Goal: Task Accomplishment & Management: Manage account settings

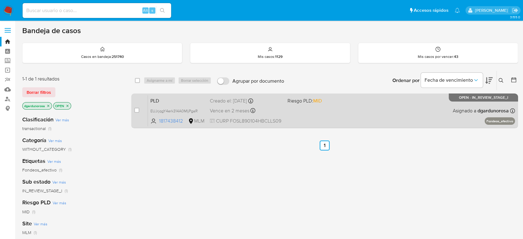
click at [365, 114] on div "PLD EUJrjqgY4erk314A0MIjPgaR 1817438412 MLM Riesgo PLD: MID Creado el: 12/08/20…" at bounding box center [331, 110] width 367 height 31
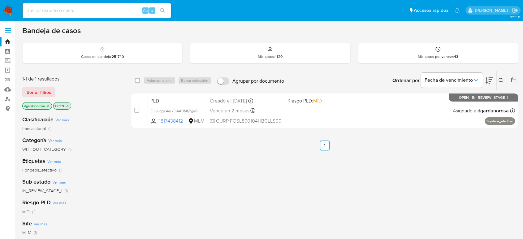
click at [500, 81] on icon at bounding box center [500, 80] width 5 height 5
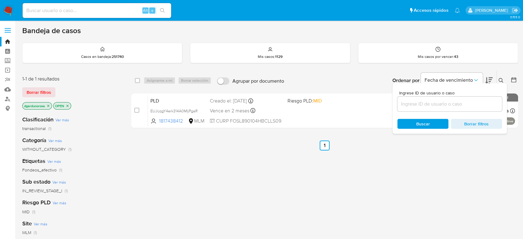
click at [434, 104] on input at bounding box center [449, 104] width 105 height 8
type input "329250018"
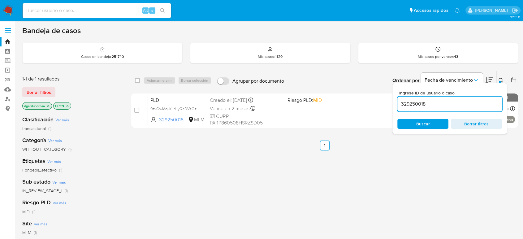
click at [500, 78] on icon at bounding box center [500, 80] width 5 height 5
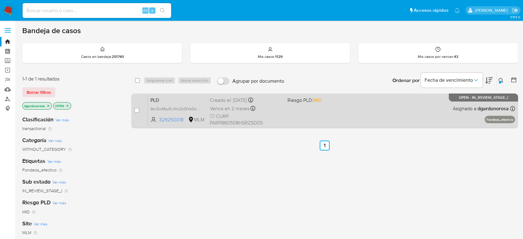
click at [419, 111] on div "PLD 9zvOwMqJKJrHyQcDVsOzjTs0 329250018 MLM Riesgo PLD: MID Creado el: 12/08/202…" at bounding box center [331, 110] width 367 height 31
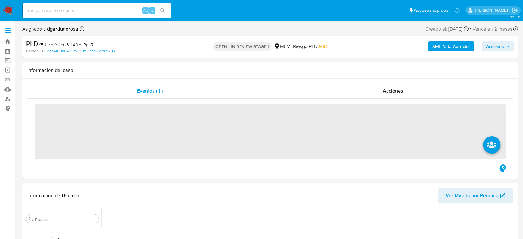
scroll to position [261, 0]
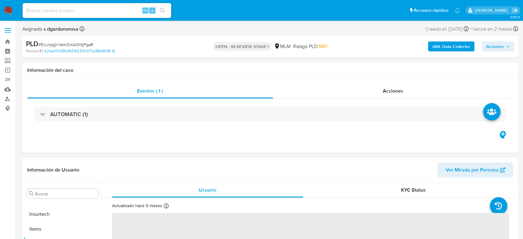
select select "10"
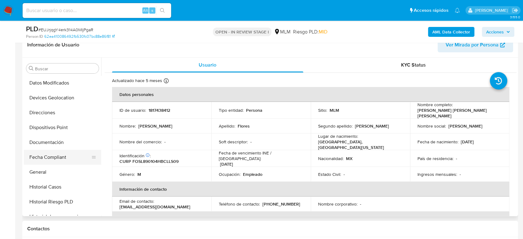
scroll to position [55, 0]
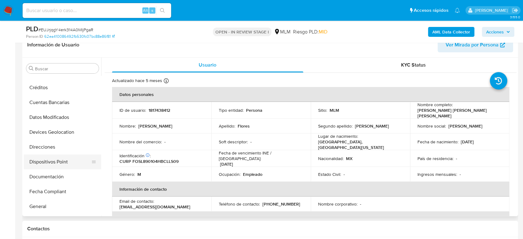
drag, startPoint x: 52, startPoint y: 142, endPoint x: 78, endPoint y: 160, distance: 31.9
click at [52, 142] on button "Direcciones" at bounding box center [62, 146] width 77 height 15
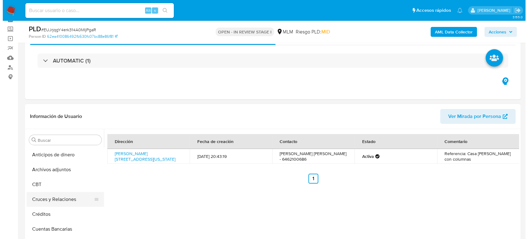
scroll to position [69, 0]
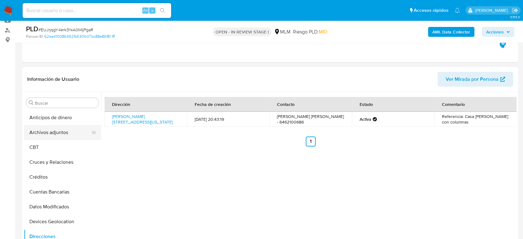
click at [41, 135] on button "Archivos adjuntos" at bounding box center [60, 132] width 72 height 15
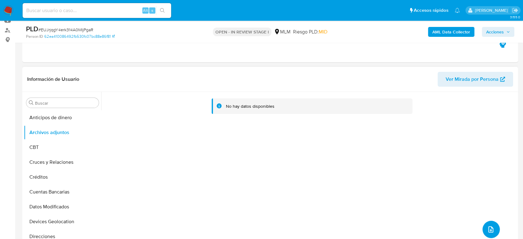
click at [489, 228] on icon "upload-file" at bounding box center [490, 228] width 7 height 7
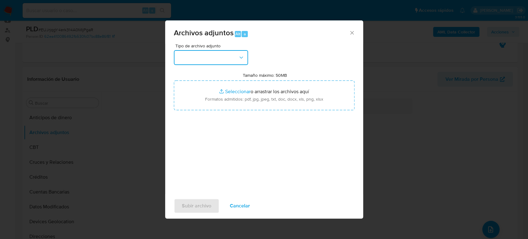
click at [216, 60] on button "button" at bounding box center [211, 57] width 74 height 15
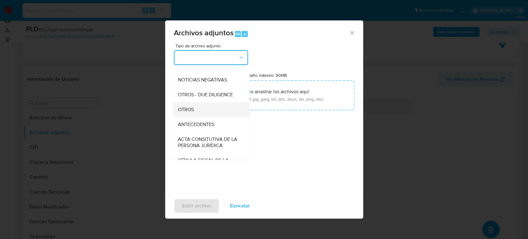
click at [191, 117] on div "OTROS" at bounding box center [208, 109] width 63 height 15
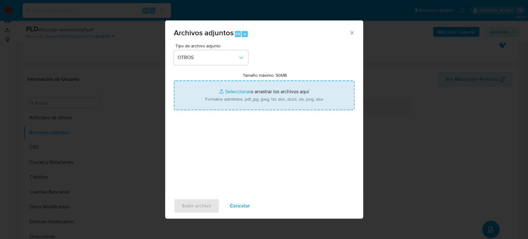
type input "C:\fakepath\1817438412_Jose Flores _Julio2025.pdf"
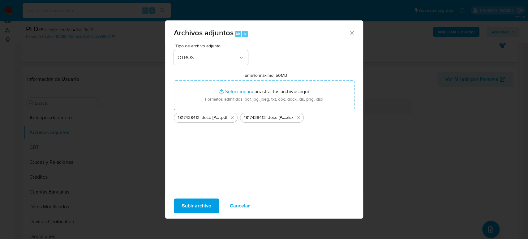
click at [187, 208] on span "Subir archivo" at bounding box center [196, 206] width 29 height 14
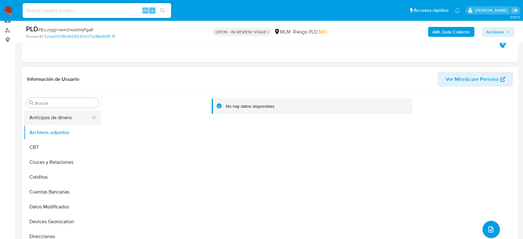
click at [47, 113] on button "Anticipos de dinero" at bounding box center [60, 117] width 72 height 15
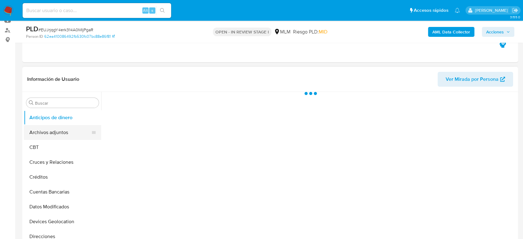
click at [46, 133] on button "Archivos adjuntos" at bounding box center [60, 132] width 72 height 15
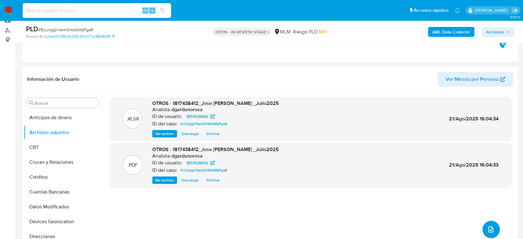
drag, startPoint x: 507, startPoint y: 31, endPoint x: 501, endPoint y: 35, distance: 7.5
click at [507, 31] on icon "button" at bounding box center [508, 32] width 4 height 4
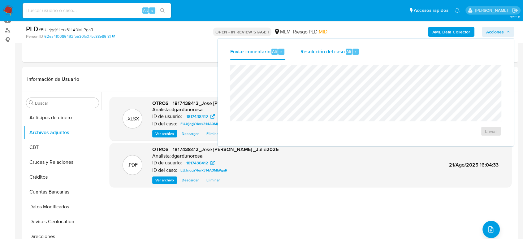
click at [341, 53] on span "Resolución del caso" at bounding box center [322, 51] width 44 height 7
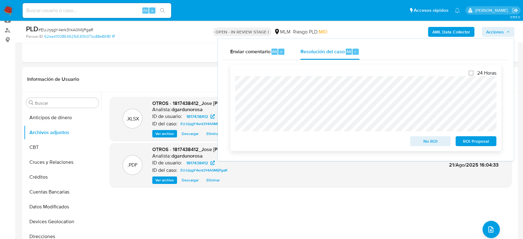
click at [466, 138] on span "ROI Proposal" at bounding box center [476, 141] width 32 height 9
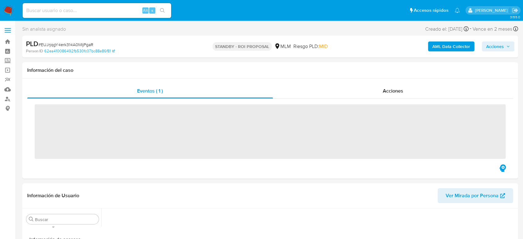
scroll to position [261, 0]
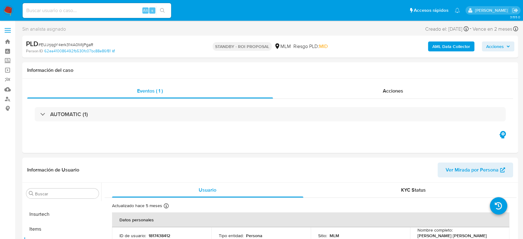
select select "10"
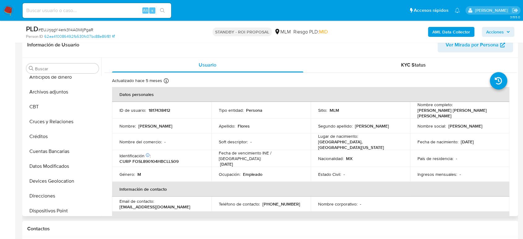
scroll to position [0, 0]
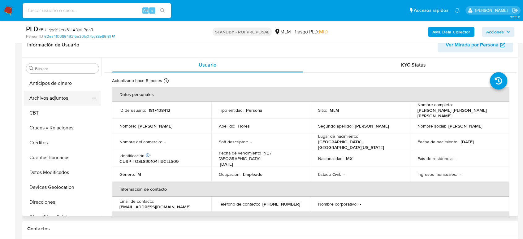
click at [48, 96] on button "Archivos adjuntos" at bounding box center [60, 98] width 72 height 15
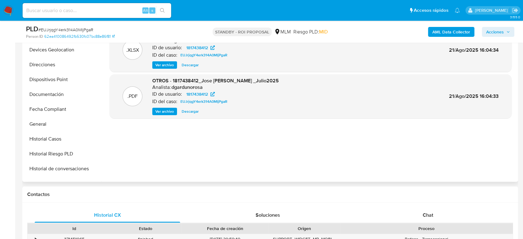
scroll to position [172, 0]
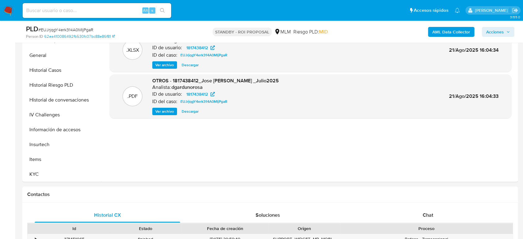
click at [54, 180] on button "KYC" at bounding box center [62, 174] width 77 height 15
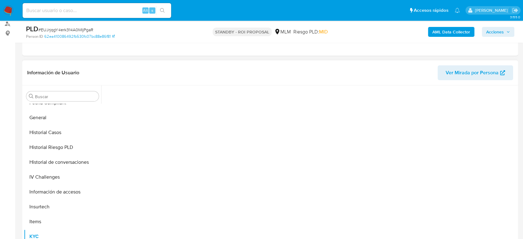
scroll to position [69, 0]
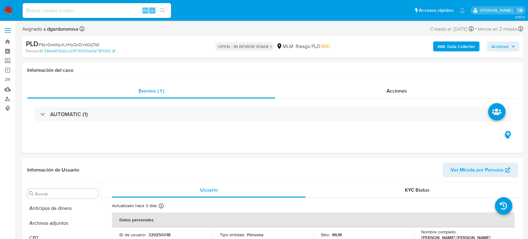
select select "10"
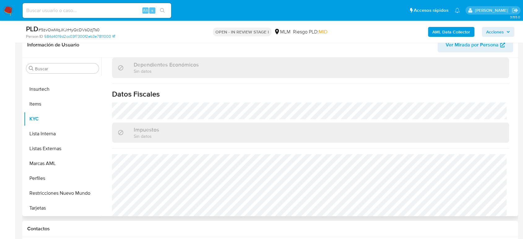
scroll to position [376, 0]
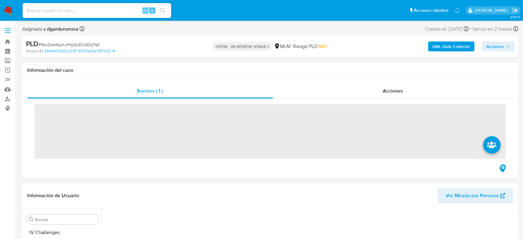
scroll to position [261, 0]
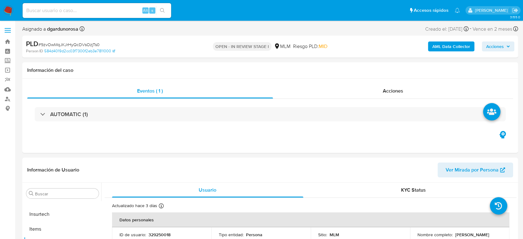
select select "10"
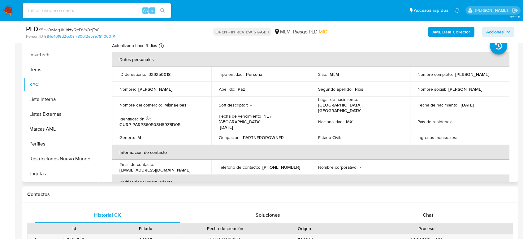
scroll to position [0, 0]
click at [177, 103] on p "Mishaelpaz" at bounding box center [175, 106] width 22 height 6
click at [177, 104] on p "Mishaelpaz" at bounding box center [175, 106] width 22 height 6
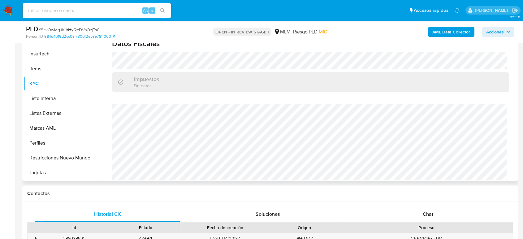
scroll to position [69, 0]
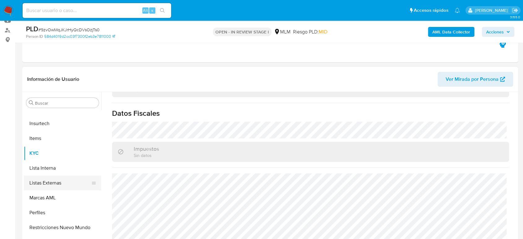
click at [65, 177] on button "Listas Externas" at bounding box center [60, 182] width 72 height 15
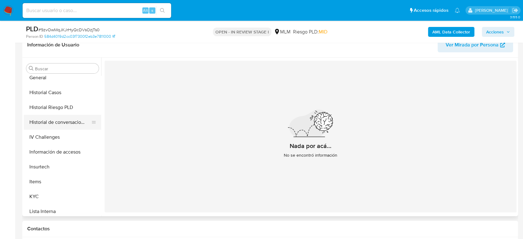
scroll to position [158, 0]
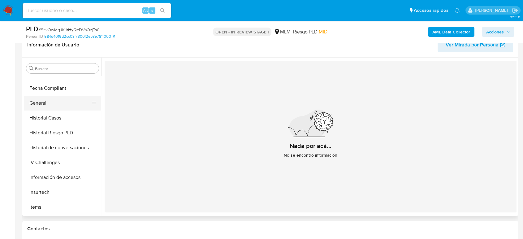
click at [42, 108] on button "General" at bounding box center [60, 103] width 72 height 15
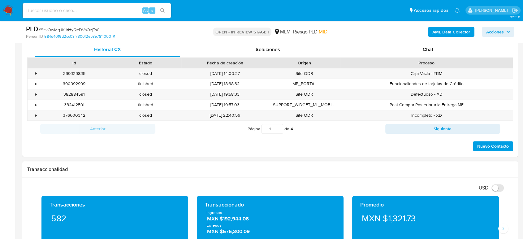
scroll to position [412, 0]
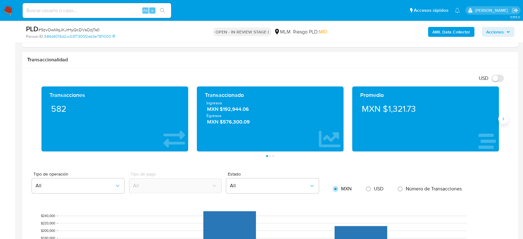
click at [500, 117] on icon "Siguiente" at bounding box center [502, 118] width 5 height 5
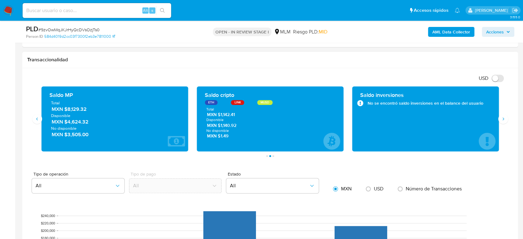
drag, startPoint x: 84, startPoint y: 110, endPoint x: 65, endPoint y: 110, distance: 19.8
click at [65, 110] on span "MXN $8,129.32" at bounding box center [115, 108] width 127 height 7
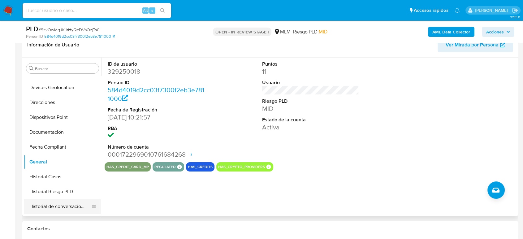
scroll to position [89, 0]
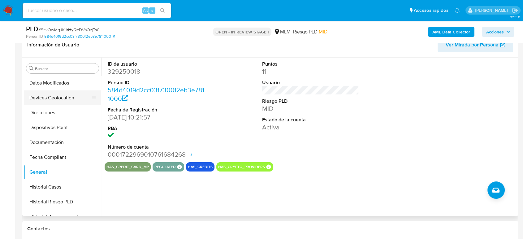
click at [66, 96] on button "Devices Geolocation" at bounding box center [60, 97] width 72 height 15
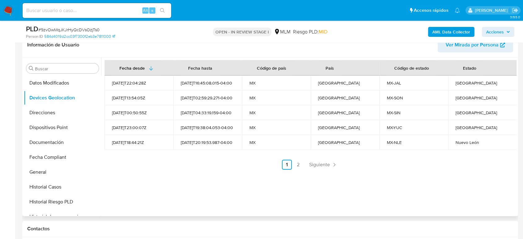
click at [324, 164] on span "Siguiente" at bounding box center [319, 164] width 21 height 5
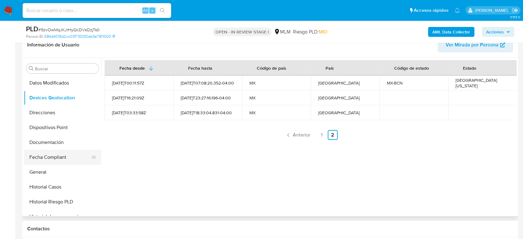
scroll to position [124, 0]
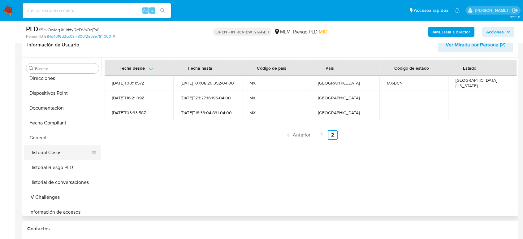
click at [54, 154] on button "Historial Casos" at bounding box center [60, 152] width 72 height 15
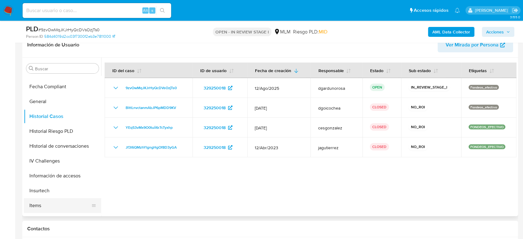
scroll to position [193, 0]
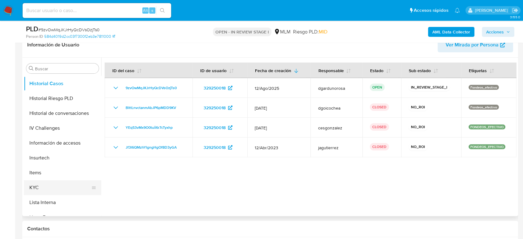
click at [46, 184] on button "KYC" at bounding box center [60, 187] width 72 height 15
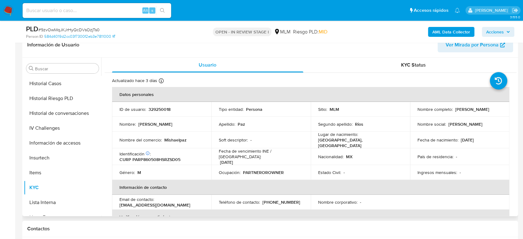
drag, startPoint x: 62, startPoint y: 82, endPoint x: 137, endPoint y: 131, distance: 89.4
click at [62, 82] on button "Historial Casos" at bounding box center [62, 83] width 77 height 15
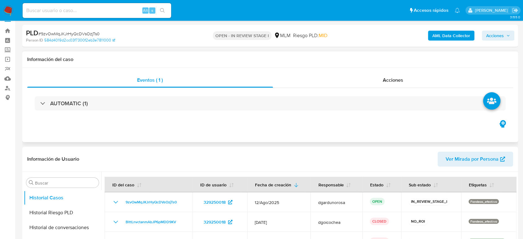
scroll to position [0, 0]
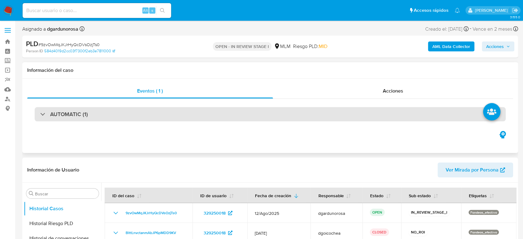
click at [159, 115] on div "AUTOMATIC (1)" at bounding box center [270, 114] width 471 height 14
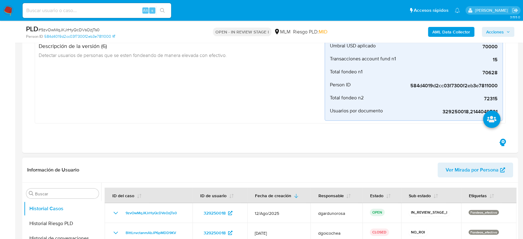
scroll to position [172, 0]
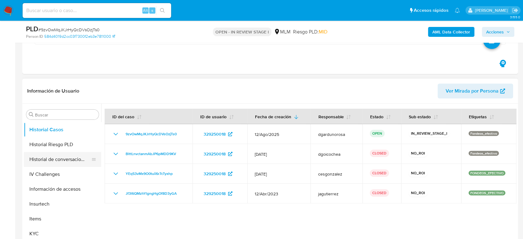
drag, startPoint x: 69, startPoint y: 162, endPoint x: 69, endPoint y: 165, distance: 3.4
click at [69, 162] on button "Historial de conversaciones" at bounding box center [60, 159] width 72 height 15
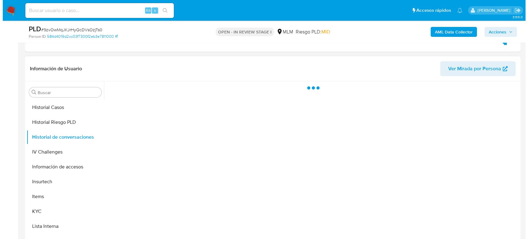
scroll to position [206, 0]
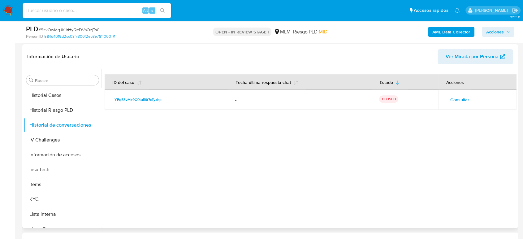
click at [458, 98] on span "Consultar" at bounding box center [459, 99] width 19 height 9
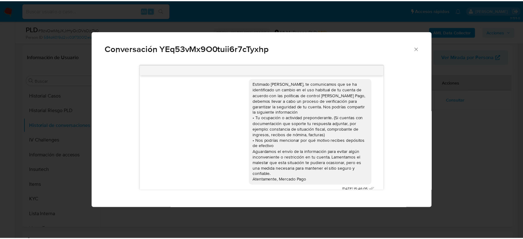
scroll to position [5, 0]
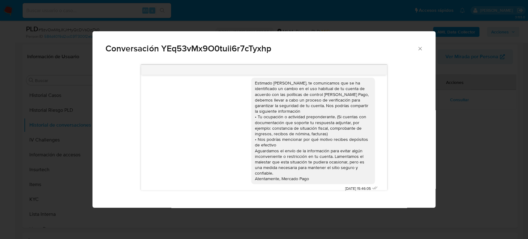
click at [420, 48] on icon "Cerrar" at bounding box center [420, 48] width 6 height 6
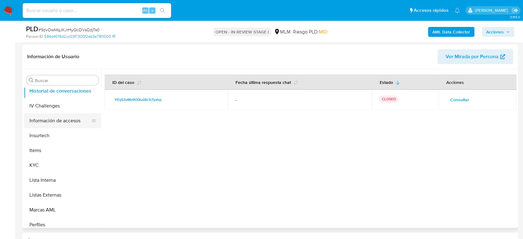
scroll to position [227, 0]
click at [42, 167] on button "KYC" at bounding box center [60, 164] width 72 height 15
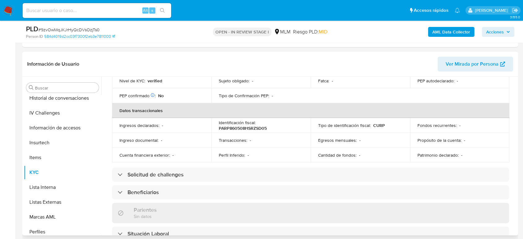
scroll to position [33, 0]
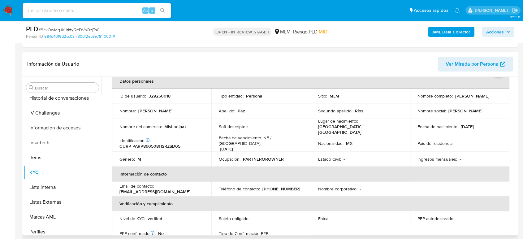
click at [274, 186] on p "(662) 5080779" at bounding box center [281, 189] width 38 height 6
copy p "5080779"
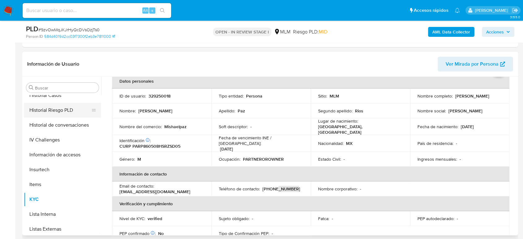
scroll to position [158, 0]
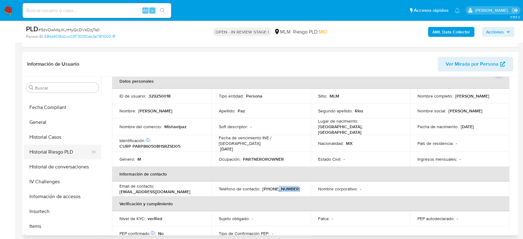
click at [46, 143] on button "Historial Casos" at bounding box center [62, 137] width 77 height 15
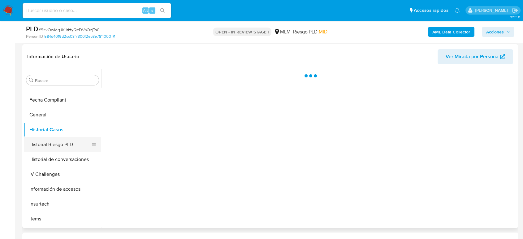
scroll to position [0, 0]
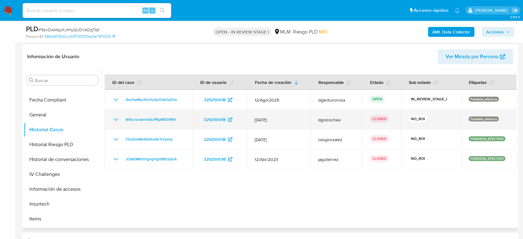
click at [119, 120] on icon "Mostrar/Ocultar" at bounding box center [115, 119] width 7 height 7
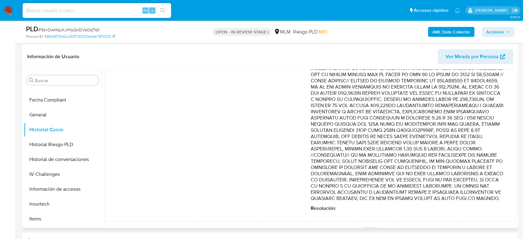
scroll to position [196, 0]
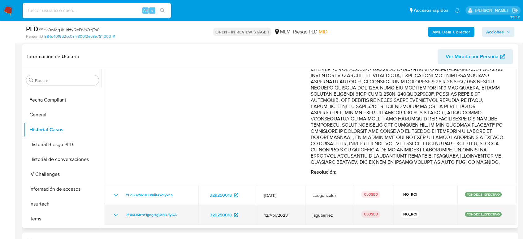
drag, startPoint x: 114, startPoint y: 216, endPoint x: 115, endPoint y: 208, distance: 7.8
click at [114, 216] on icon "Mostrar/Ocultar" at bounding box center [115, 214] width 7 height 7
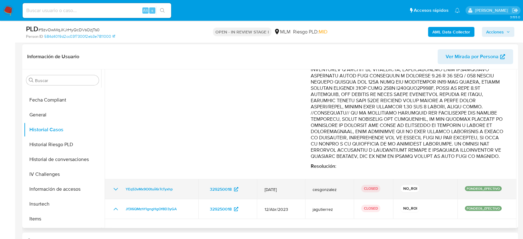
click at [114, 193] on icon "Mostrar/Ocultar" at bounding box center [115, 188] width 7 height 7
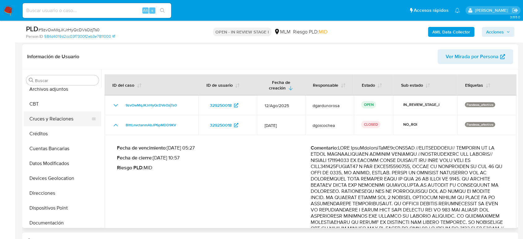
scroll to position [0, 0]
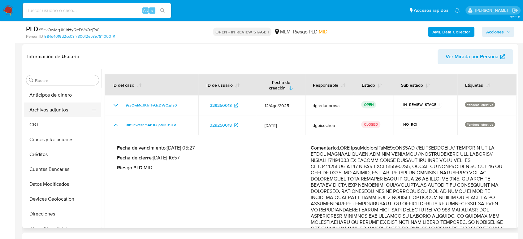
drag, startPoint x: 58, startPoint y: 109, endPoint x: 61, endPoint y: 111, distance: 4.5
click at [59, 109] on button "Archivos adjuntos" at bounding box center [60, 109] width 72 height 15
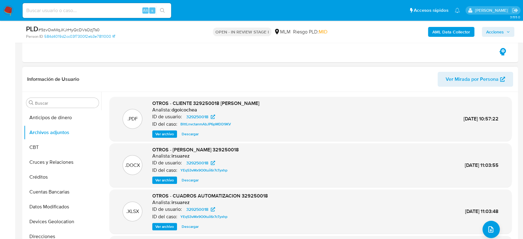
scroll to position [172, 0]
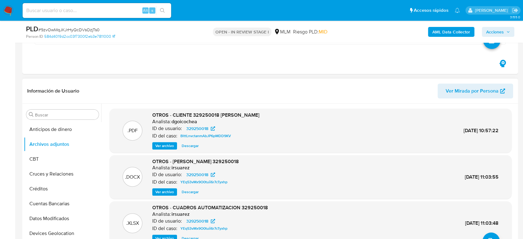
click at [163, 144] on span "Ver archivo" at bounding box center [164, 146] width 19 height 6
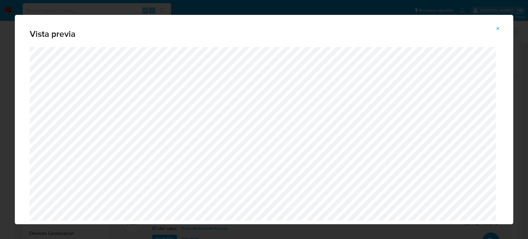
click at [499, 29] on icon "Attachment preview" at bounding box center [497, 28] width 5 height 5
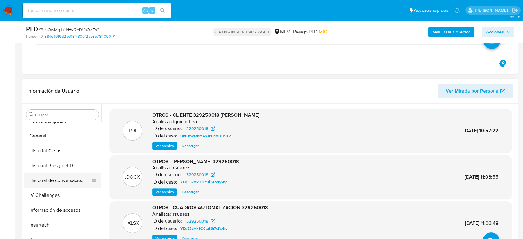
click at [67, 178] on button "Historial de conversaciones" at bounding box center [60, 180] width 72 height 15
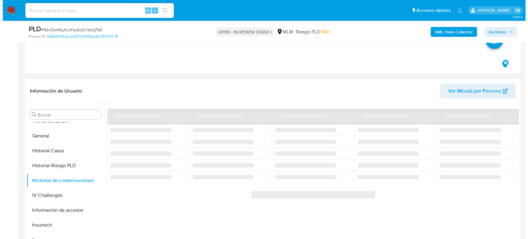
scroll to position [206, 0]
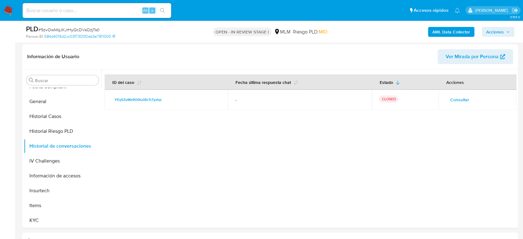
click at [460, 102] on span "Consultar" at bounding box center [459, 99] width 19 height 9
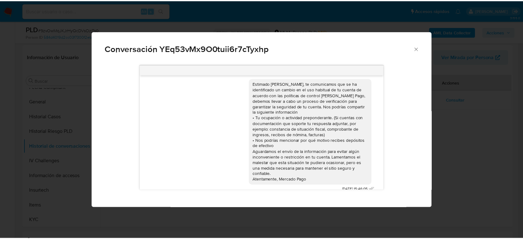
scroll to position [5, 0]
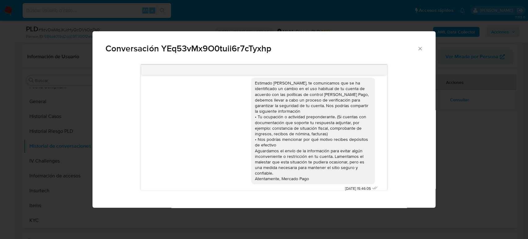
click at [417, 50] on icon "Cerrar" at bounding box center [420, 48] width 6 height 6
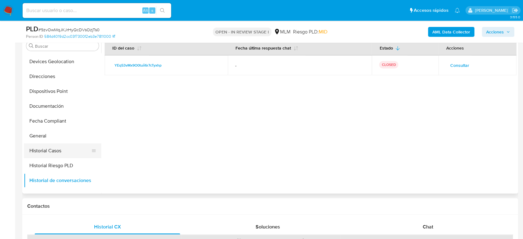
scroll to position [206, 0]
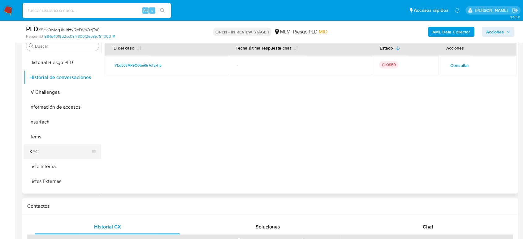
click at [51, 156] on button "KYC" at bounding box center [60, 151] width 72 height 15
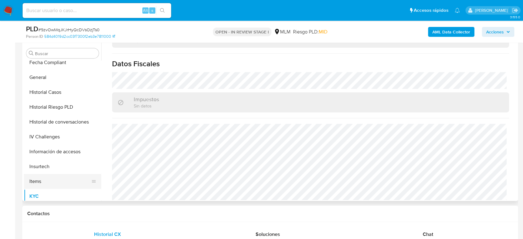
scroll to position [103, 0]
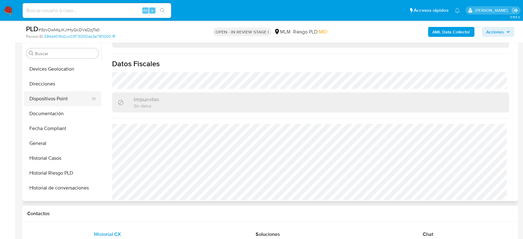
click at [60, 90] on button "Direcciones" at bounding box center [62, 83] width 77 height 15
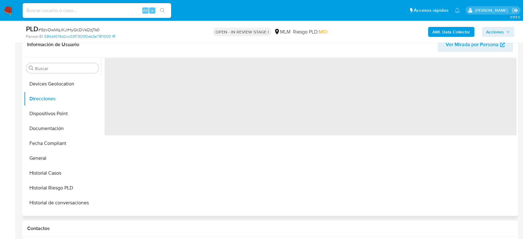
scroll to position [206, 0]
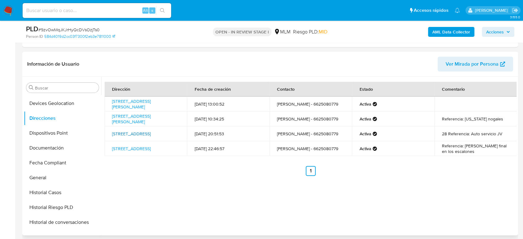
click at [141, 134] on link "Los Tepecanos 28, Nogales, Sonora, 84066, Mexico 28" at bounding box center [131, 133] width 39 height 6
click at [129, 122] on link "Rancho Monreal 6, Nogales, Sonora, 84090, Mexico 6" at bounding box center [131, 119] width 39 height 12
click at [142, 100] on link "Boulevard Ignacio Salazar 1238, Hermosillo, Sonora, 83170, Mexico 1238" at bounding box center [131, 104] width 39 height 12
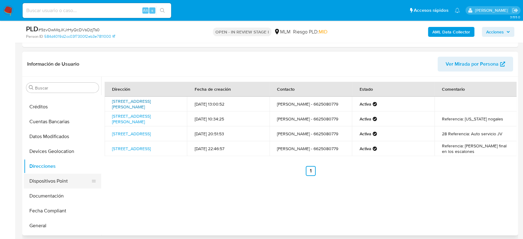
scroll to position [21, 0]
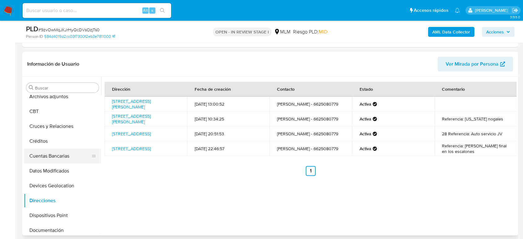
click at [67, 152] on button "Cuentas Bancarias" at bounding box center [60, 155] width 72 height 15
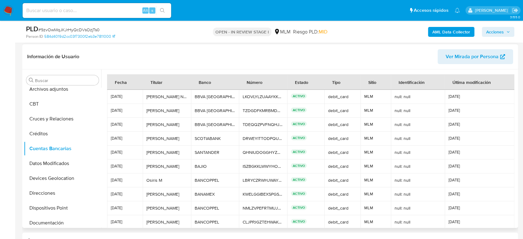
drag, startPoint x: 194, startPoint y: 81, endPoint x: 223, endPoint y: 77, distance: 28.7
click at [223, 77] on th "Banco" at bounding box center [215, 81] width 48 height 15
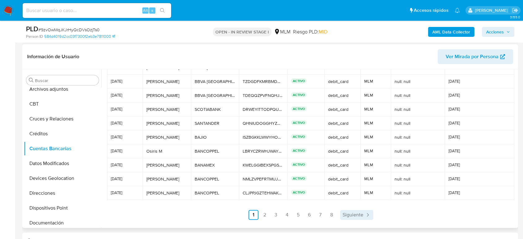
click at [346, 217] on span "Siguiente" at bounding box center [352, 214] width 21 height 5
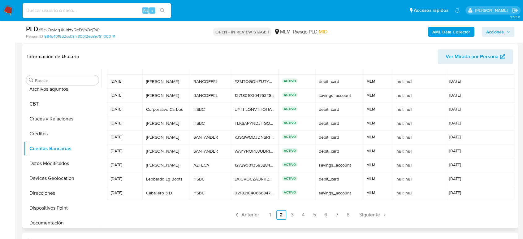
click at [370, 208] on nav "Anterior 1 2 3 4 5 6 7 8 Siguiente" at bounding box center [310, 210] width 407 height 20
click at [368, 213] on span "Siguiente" at bounding box center [369, 214] width 21 height 5
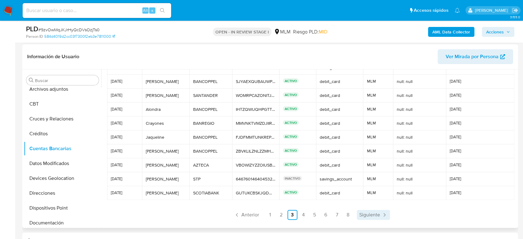
click at [365, 216] on span "Siguiente" at bounding box center [369, 214] width 21 height 5
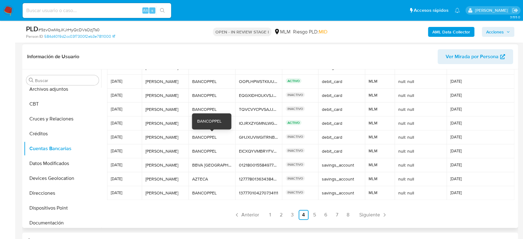
scroll to position [240, 0]
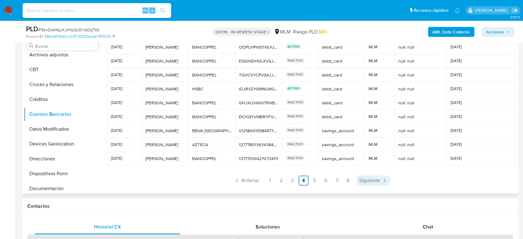
click at [362, 178] on span "Siguiente" at bounding box center [369, 180] width 21 height 5
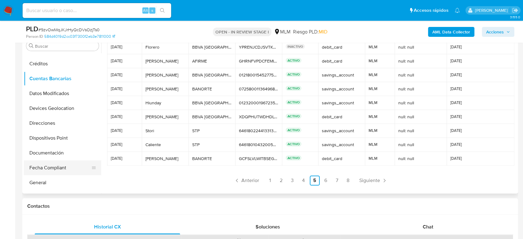
scroll to position [89, 0]
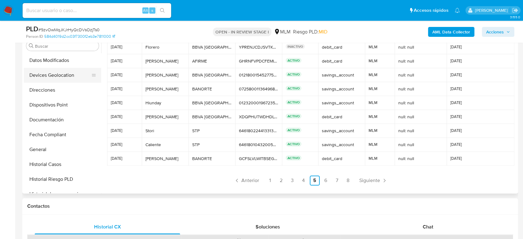
click at [55, 75] on button "Devices Geolocation" at bounding box center [60, 75] width 72 height 15
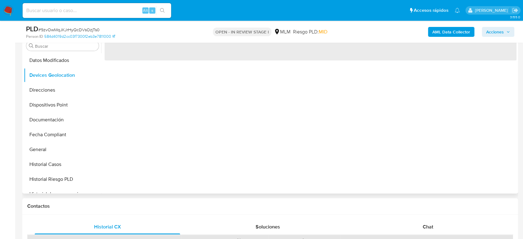
scroll to position [0, 0]
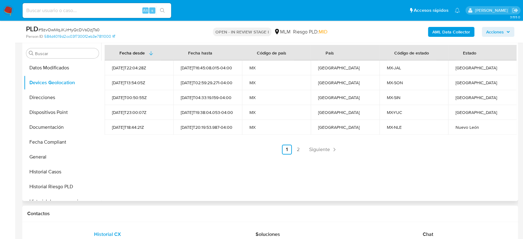
click at [320, 150] on span "Siguiente" at bounding box center [319, 149] width 21 height 5
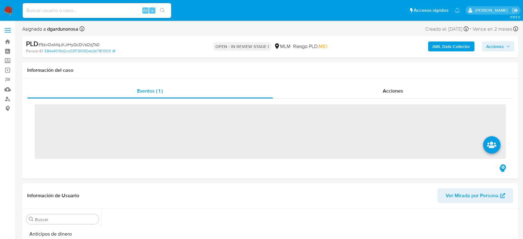
scroll to position [261, 0]
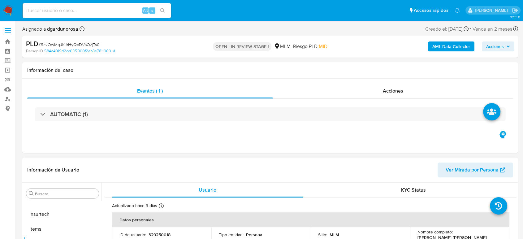
select select "10"
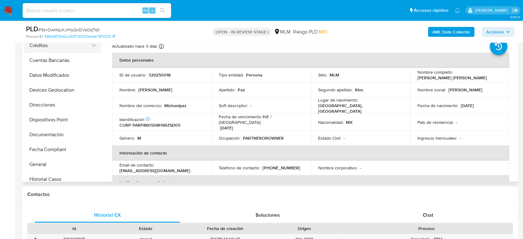
scroll to position [21, 0]
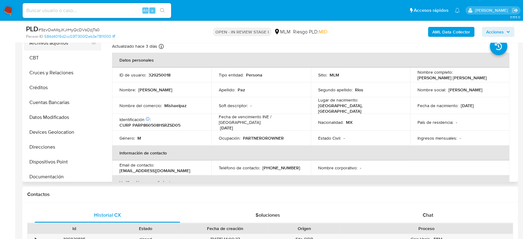
click at [70, 47] on button "Archivos adjuntos" at bounding box center [60, 43] width 72 height 15
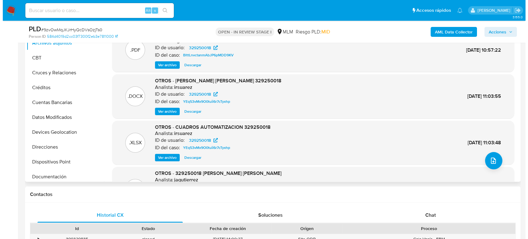
scroll to position [103, 0]
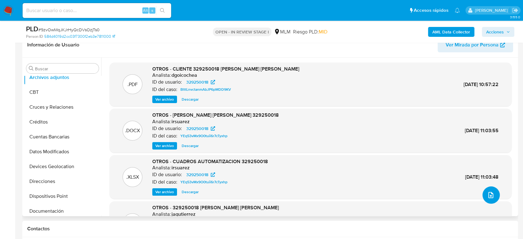
click at [483, 195] on button "upload-file" at bounding box center [490, 194] width 17 height 17
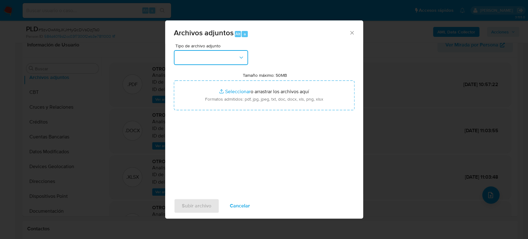
click at [233, 59] on button "button" at bounding box center [211, 57] width 74 height 15
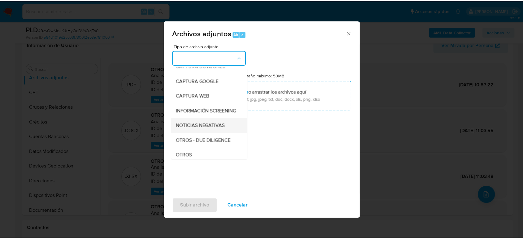
scroll to position [34, 0]
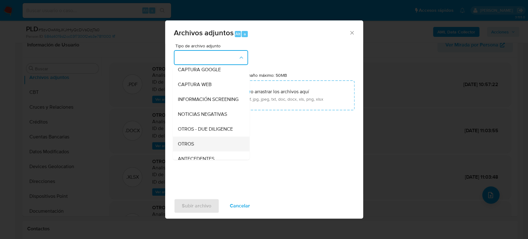
click at [203, 148] on div "OTROS" at bounding box center [208, 143] width 63 height 15
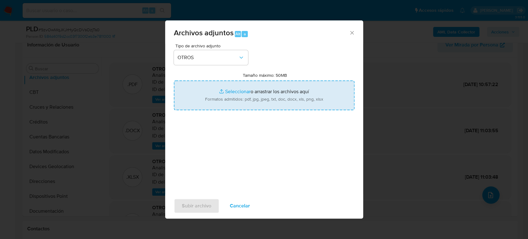
type input "C:\fakepath\329250018_Pedro Paz_Julio2025.pdf"
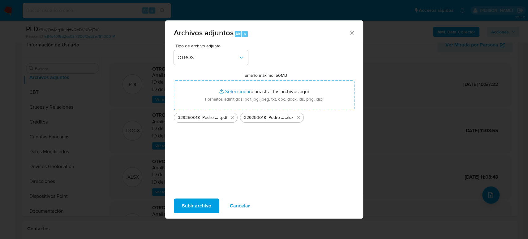
click at [195, 202] on span "Subir archivo" at bounding box center [196, 206] width 29 height 14
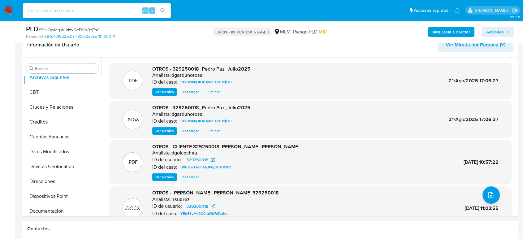
click at [494, 31] on span "Acciones" at bounding box center [495, 32] width 18 height 10
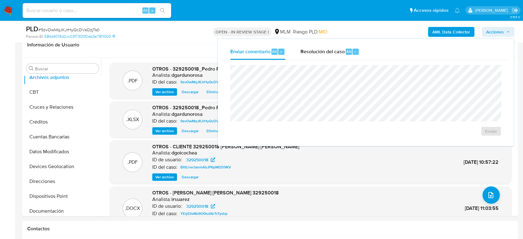
click at [309, 51] on span "Resolución del caso" at bounding box center [322, 51] width 44 height 7
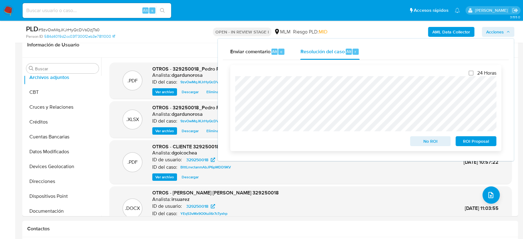
click at [435, 142] on span "No ROI" at bounding box center [430, 141] width 32 height 9
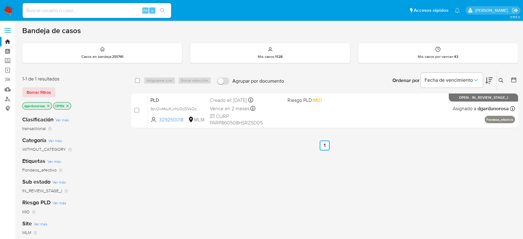
click at [500, 78] on icon at bounding box center [500, 80] width 5 height 5
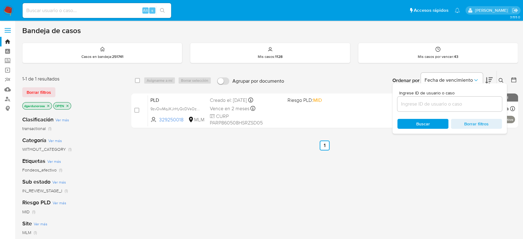
click at [443, 101] on input at bounding box center [449, 104] width 105 height 8
type input "313803801"
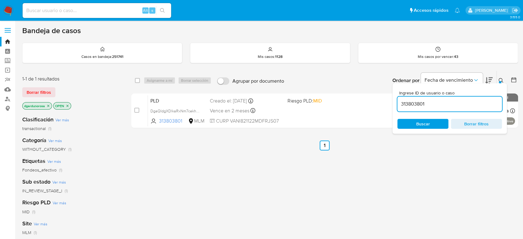
click at [501, 80] on icon at bounding box center [500, 80] width 5 height 5
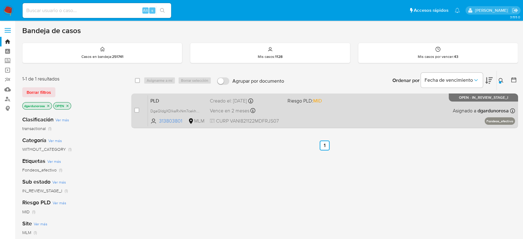
click at [367, 109] on div "PLD DgaQIdgXDlkaRxNm7cekhuvy 313803801 MLM Riesgo PLD: MID Creado el: [DATE] Cr…" at bounding box center [331, 110] width 367 height 31
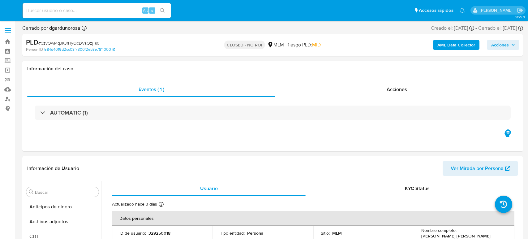
select select "10"
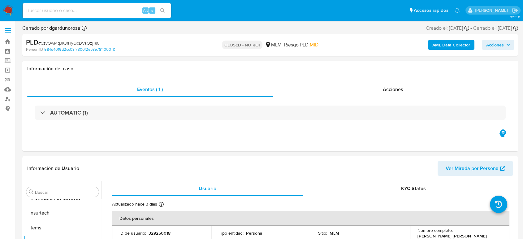
scroll to position [261, 0]
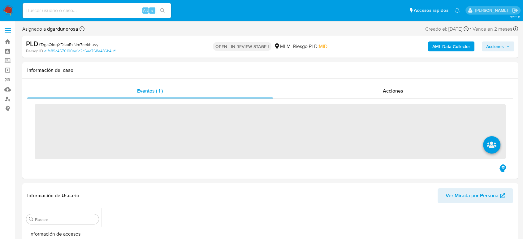
scroll to position [261, 0]
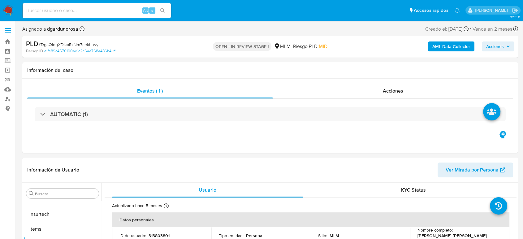
select select "10"
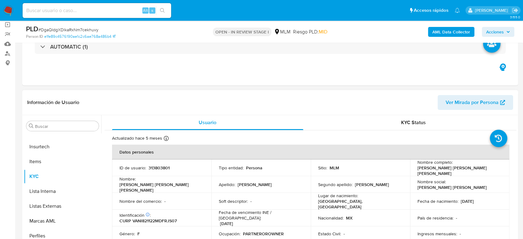
scroll to position [103, 0]
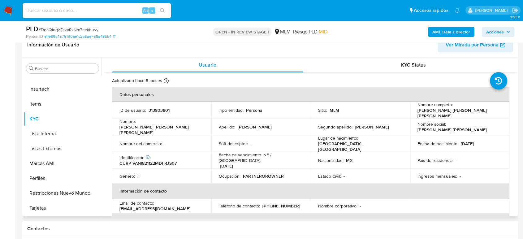
click at [223, 145] on td "Soft descriptor : -" at bounding box center [260, 143] width 99 height 17
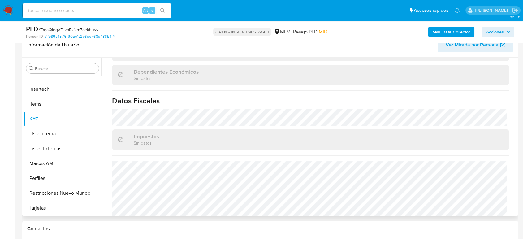
scroll to position [383, 0]
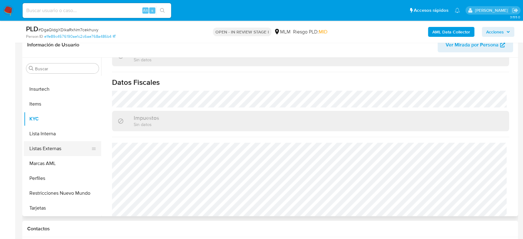
click at [60, 149] on button "Listas Externas" at bounding box center [60, 148] width 72 height 15
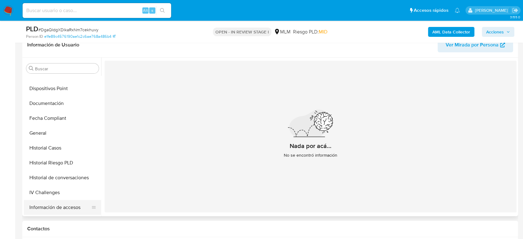
scroll to position [124, 0]
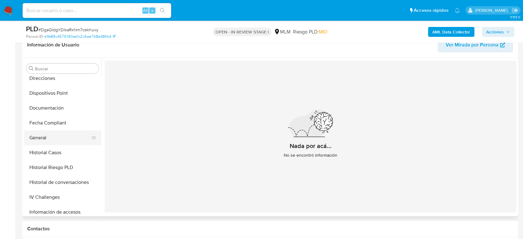
click at [54, 143] on button "General" at bounding box center [60, 137] width 72 height 15
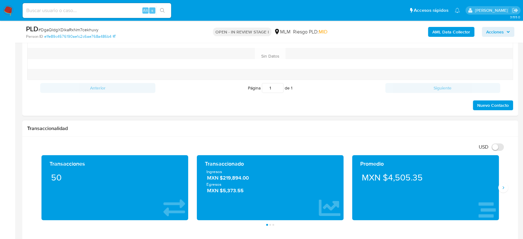
scroll to position [412, 0]
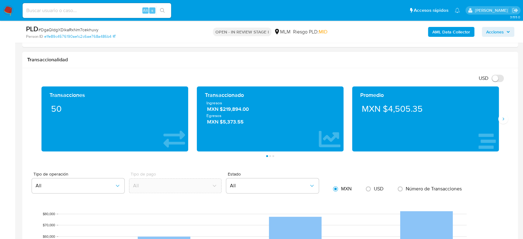
drag, startPoint x: 501, startPoint y: 119, endPoint x: 493, endPoint y: 119, distance: 8.7
click at [501, 119] on icon "Siguiente" at bounding box center [502, 118] width 5 height 5
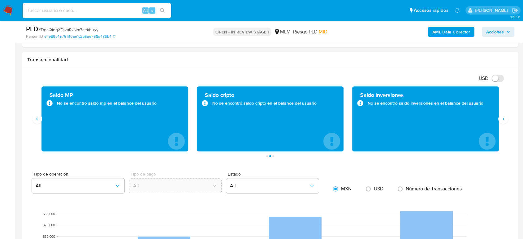
click at [158, 109] on div "Saldo MP No se encontró saldo mp en el balance del usuario" at bounding box center [114, 118] width 137 height 55
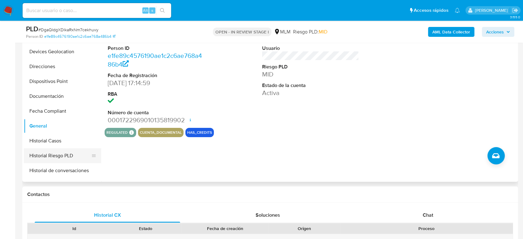
scroll to position [89, 0]
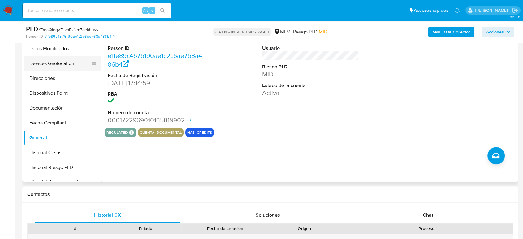
drag, startPoint x: 60, startPoint y: 64, endPoint x: 64, endPoint y: 65, distance: 3.5
click at [60, 64] on button "Devices Geolocation" at bounding box center [60, 63] width 72 height 15
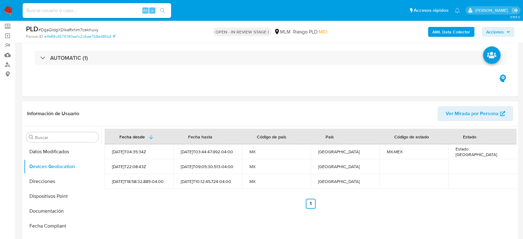
scroll to position [69, 0]
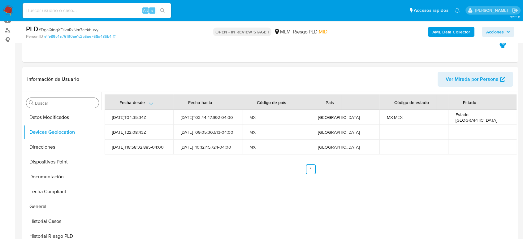
click at [76, 102] on input "Buscar" at bounding box center [65, 103] width 61 height 6
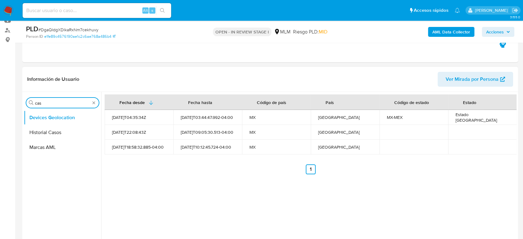
scroll to position [0, 0]
type input "cas"
click at [62, 136] on button "Historial Casos" at bounding box center [60, 132] width 72 height 15
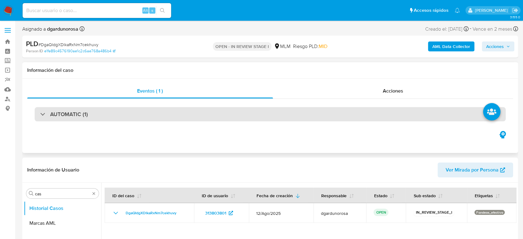
drag, startPoint x: 64, startPoint y: 115, endPoint x: 66, endPoint y: 119, distance: 5.1
click at [64, 116] on h3 "AUTOMATIC (1)" at bounding box center [69, 114] width 38 height 7
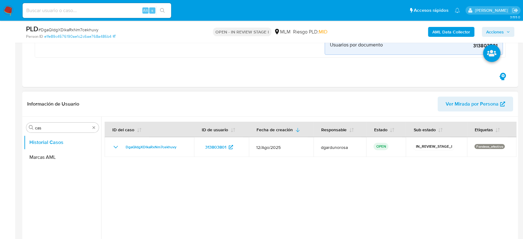
scroll to position [172, 0]
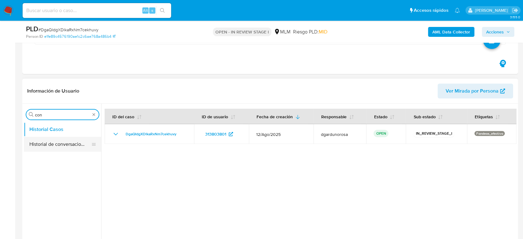
type input "con"
click at [80, 143] on button "Historial de conversaciones" at bounding box center [60, 144] width 72 height 15
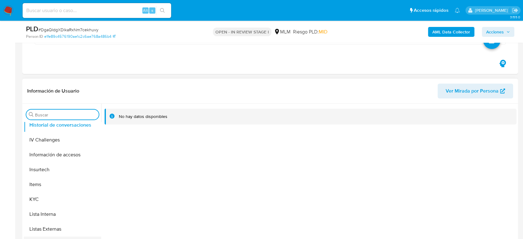
scroll to position [261, 0]
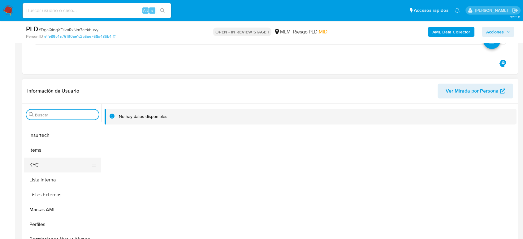
click at [51, 170] on button "KYC" at bounding box center [60, 164] width 72 height 15
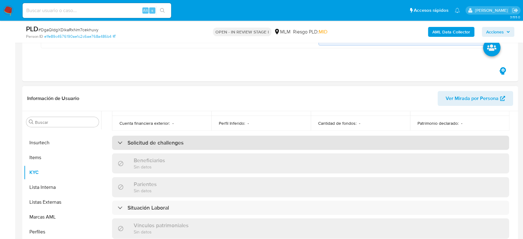
scroll to position [103, 0]
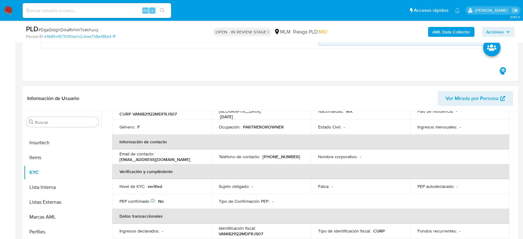
click at [278, 154] on p "(55) 77862147" at bounding box center [281, 157] width 38 height 6
copy p "77862147"
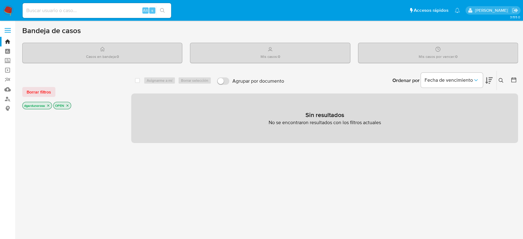
click at [498, 81] on icon at bounding box center [500, 80] width 5 height 5
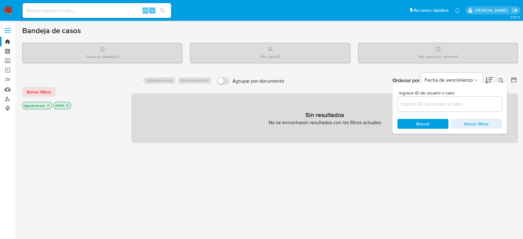
click at [446, 107] on input at bounding box center [449, 104] width 105 height 8
type input "182306227"
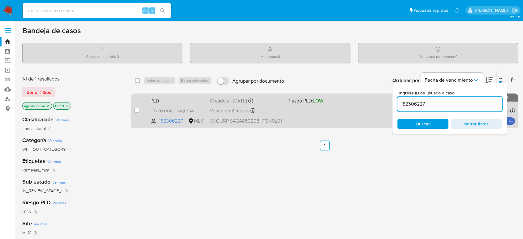
click at [353, 113] on div "PLD 3PNK8kt7HI0EGvlqjFmANVqE 182306227 MLM Riesgo PLD: LOW Creado el: [DATE] Cr…" at bounding box center [331, 110] width 367 height 31
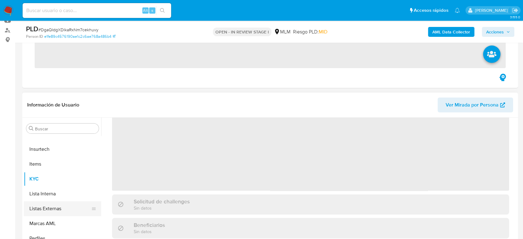
scroll to position [137, 0]
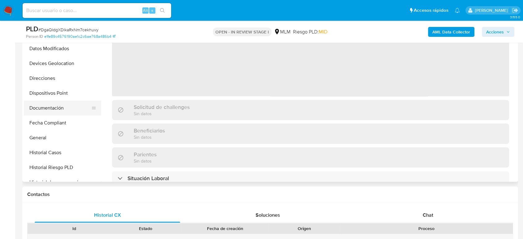
select select "10"
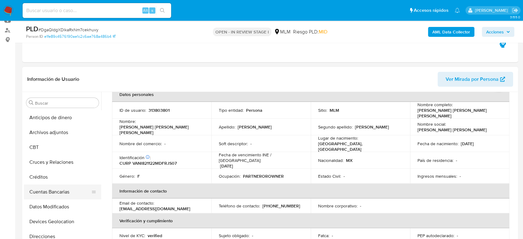
click at [54, 195] on button "Cuentas Bancarias" at bounding box center [60, 191] width 72 height 15
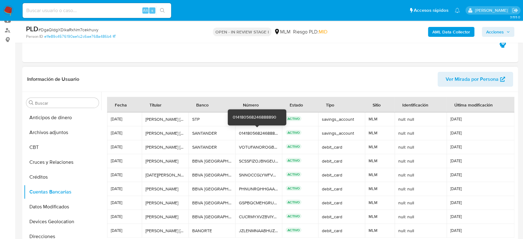
click at [258, 132] on div "014180568246888890" at bounding box center [258, 133] width 39 height 6
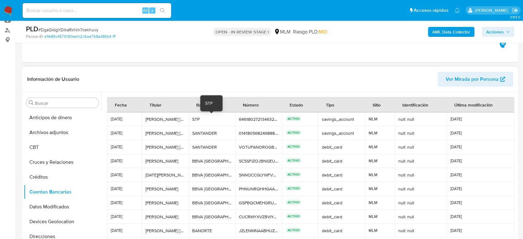
drag, startPoint x: 146, startPoint y: 118, endPoint x: 193, endPoint y: 119, distance: 46.4
click at [193, 119] on tr "[DATE] [PERSON_NAME] [PERSON_NAME] [PERSON_NAME] [PERSON_NAME] [PERSON_NAME] ST…" at bounding box center [310, 119] width 407 height 14
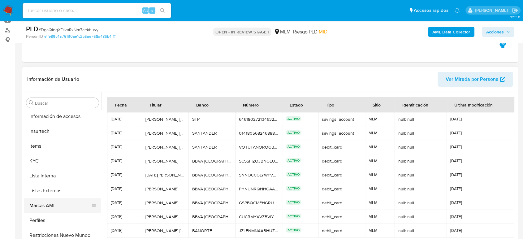
scroll to position [261, 0]
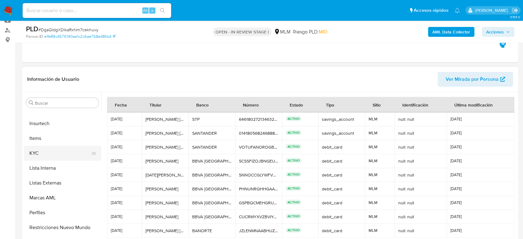
click at [45, 159] on button "KYC" at bounding box center [60, 153] width 72 height 15
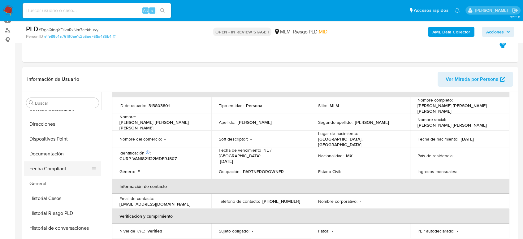
scroll to position [124, 0]
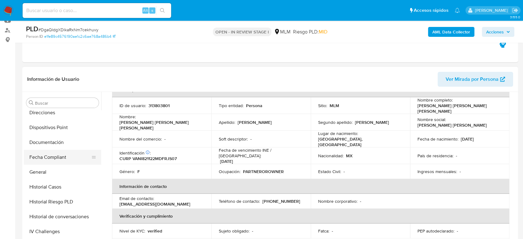
drag, startPoint x: 52, startPoint y: 141, endPoint x: 54, endPoint y: 150, distance: 9.8
click at [52, 141] on button "Documentación" at bounding box center [62, 142] width 77 height 15
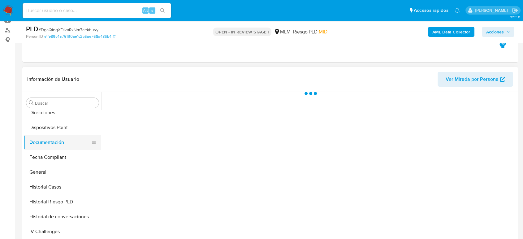
scroll to position [0, 0]
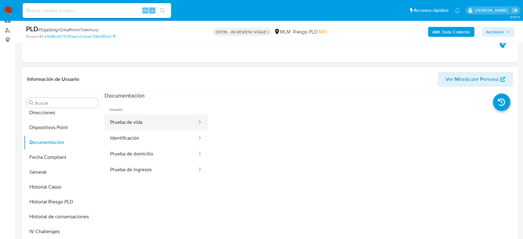
click at [170, 122] on button "Prueba de vida" at bounding box center [151, 122] width 93 height 16
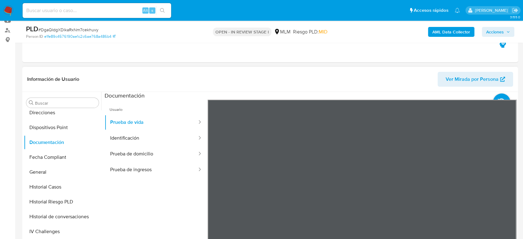
scroll to position [19, 0]
drag, startPoint x: 47, startPoint y: 152, endPoint x: 58, endPoint y: 158, distance: 12.6
click at [47, 152] on button "Fecha Compliant" at bounding box center [60, 157] width 72 height 15
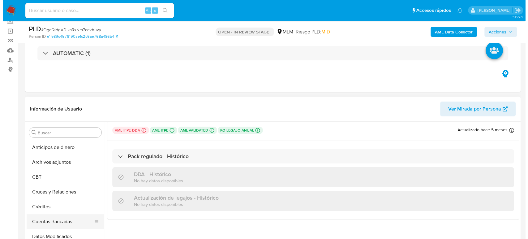
scroll to position [69, 0]
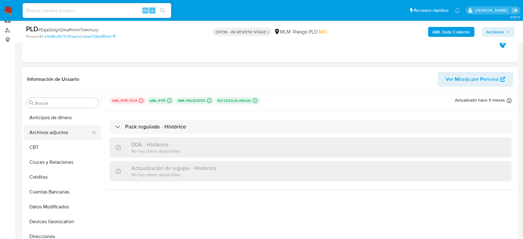
click at [50, 131] on button "Archivos adjuntos" at bounding box center [60, 132] width 72 height 15
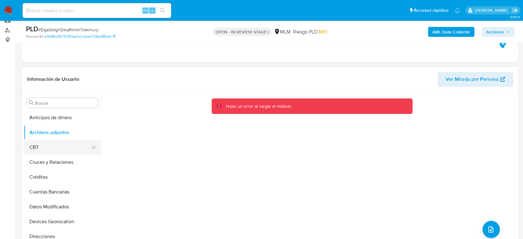
click at [58, 145] on button "CBT" at bounding box center [60, 147] width 72 height 15
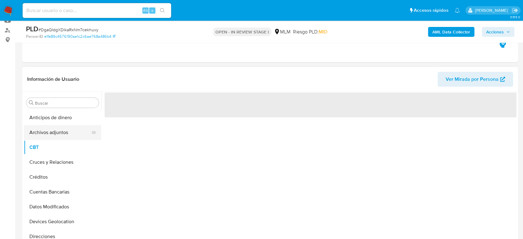
click at [62, 130] on button "Archivos adjuntos" at bounding box center [60, 132] width 72 height 15
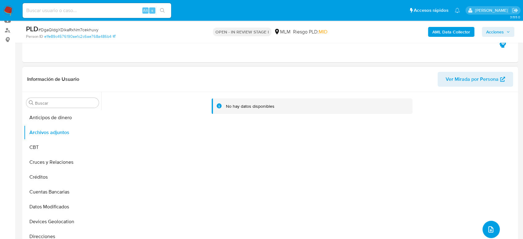
click at [484, 233] on button "upload-file" at bounding box center [490, 228] width 17 height 17
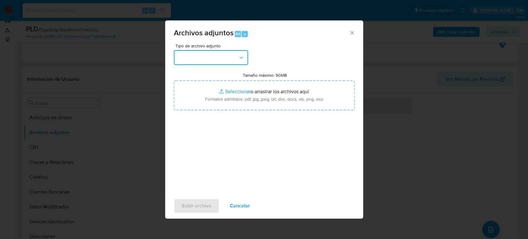
click at [211, 60] on button "button" at bounding box center [211, 57] width 74 height 15
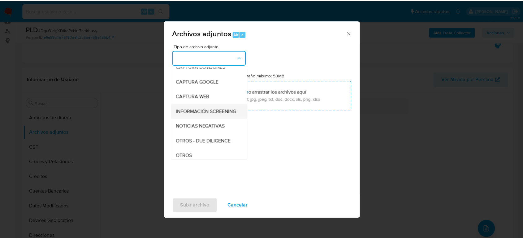
scroll to position [34, 0]
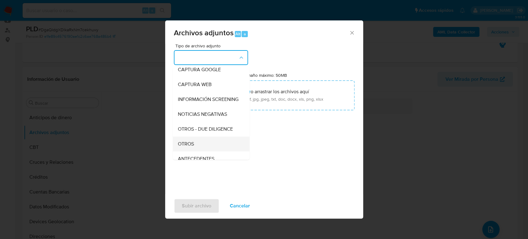
click at [202, 145] on div "OTROS" at bounding box center [208, 143] width 63 height 15
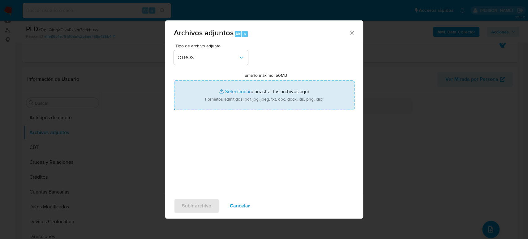
type input "C:\fakepath\313803801_Maria Vargas_Julio2025.pdf"
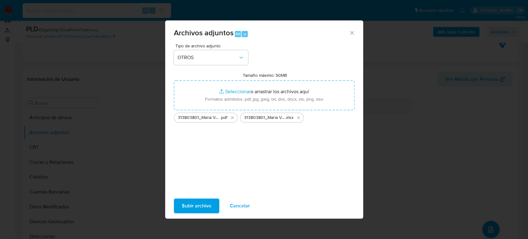
click at [202, 203] on span "Subir archivo" at bounding box center [196, 206] width 29 height 14
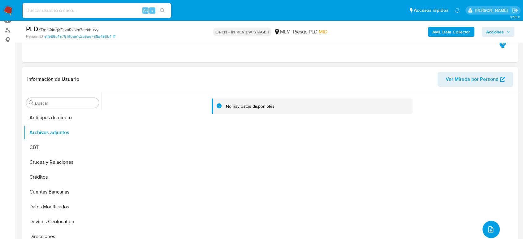
click at [495, 229] on button "upload-file" at bounding box center [490, 228] width 17 height 17
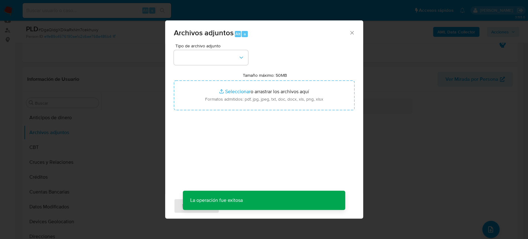
click at [118, 152] on div "Archivos adjuntos Alt a Tipo de archivo adjunto Tamaño máximo: 50MB Seleccionar…" at bounding box center [264, 119] width 528 height 239
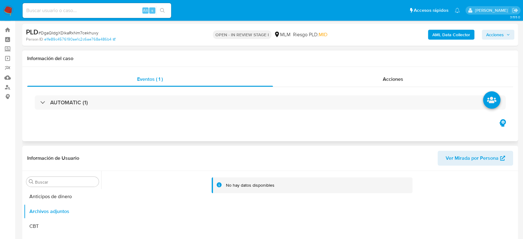
scroll to position [0, 0]
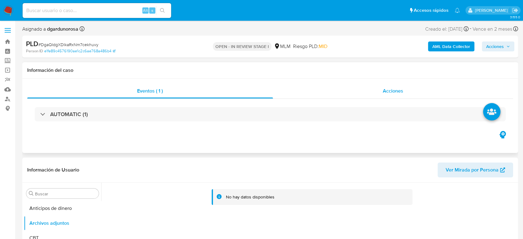
click at [392, 89] on span "Acciones" at bounding box center [393, 90] width 20 height 7
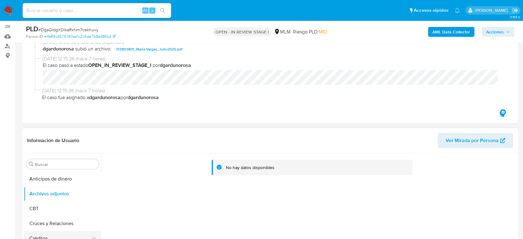
scroll to position [103, 0]
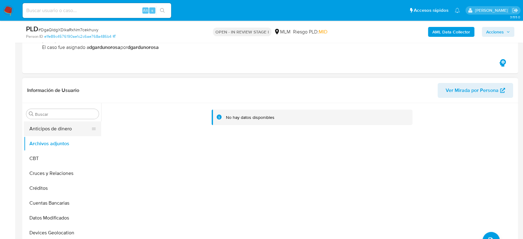
click at [53, 133] on button "Anticipos de dinero" at bounding box center [60, 128] width 72 height 15
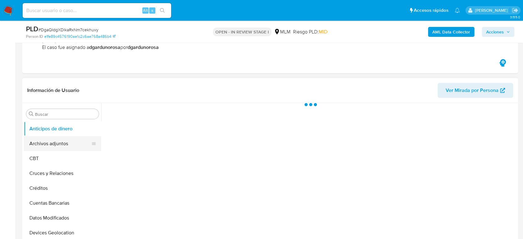
click at [51, 139] on button "Archivos adjuntos" at bounding box center [60, 143] width 72 height 15
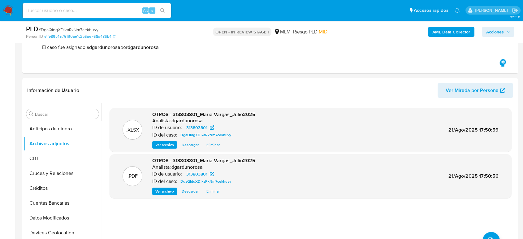
click at [506, 32] on icon "button" at bounding box center [508, 32] width 4 height 4
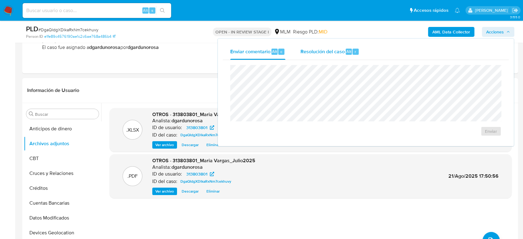
click at [346, 54] on span "Alt" at bounding box center [348, 52] width 5 height 6
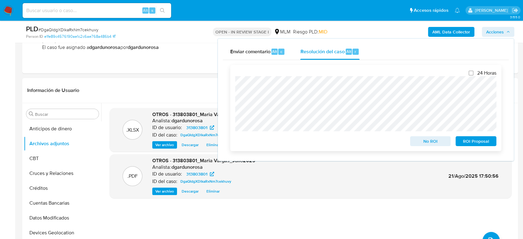
click at [481, 144] on span "ROI Proposal" at bounding box center [476, 141] width 32 height 9
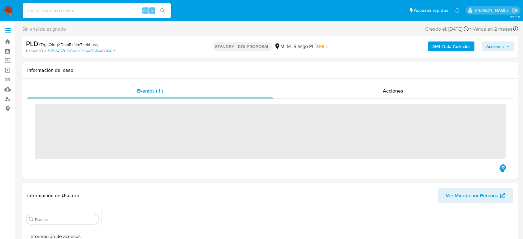
scroll to position [261, 0]
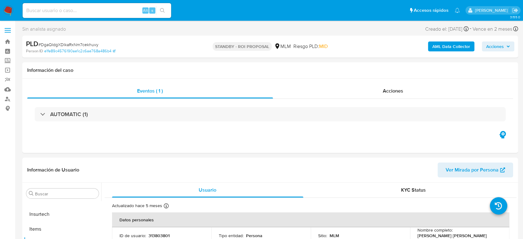
select select "10"
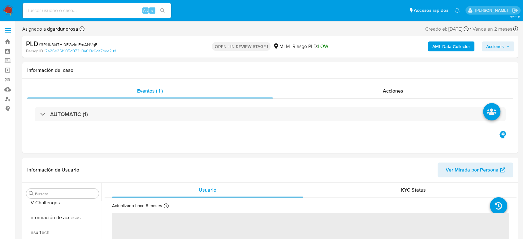
scroll to position [261, 0]
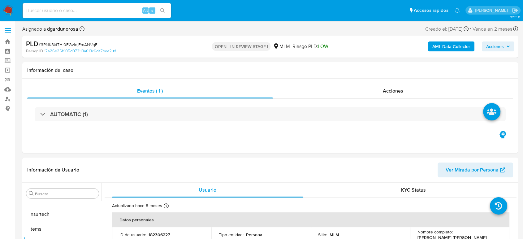
select select "10"
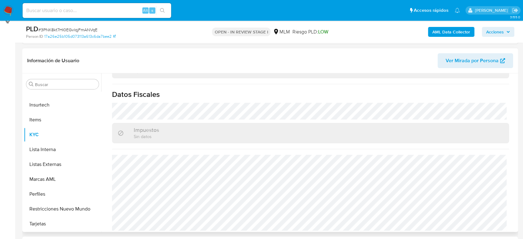
scroll to position [103, 0]
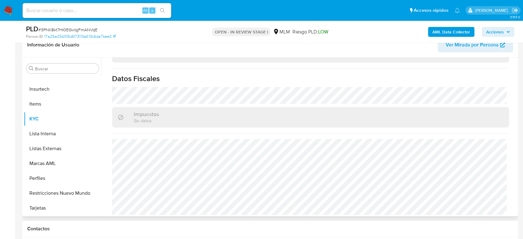
drag, startPoint x: 64, startPoint y: 149, endPoint x: 502, endPoint y: 177, distance: 439.4
click at [64, 149] on button "Listas Externas" at bounding box center [62, 148] width 77 height 15
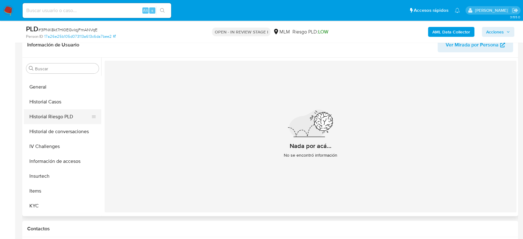
scroll to position [158, 0]
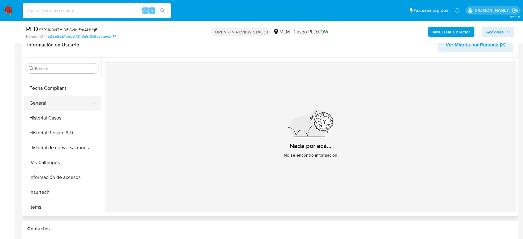
click at [46, 107] on button "General" at bounding box center [60, 103] width 72 height 15
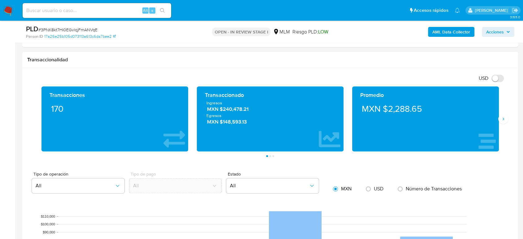
scroll to position [0, 0]
click at [503, 118] on icon "Siguiente" at bounding box center [502, 118] width 5 height 5
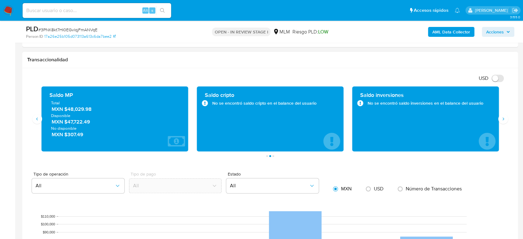
drag, startPoint x: 94, startPoint y: 107, endPoint x: 64, endPoint y: 111, distance: 30.0
click at [64, 111] on span "MXN $48,029.98" at bounding box center [115, 108] width 127 height 7
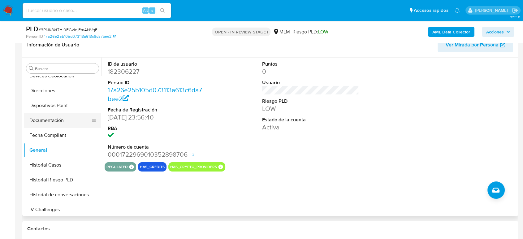
scroll to position [55, 0]
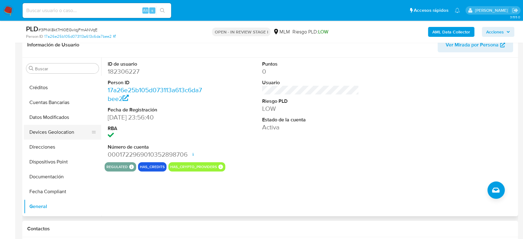
click at [54, 129] on button "Devices Geolocation" at bounding box center [60, 132] width 72 height 15
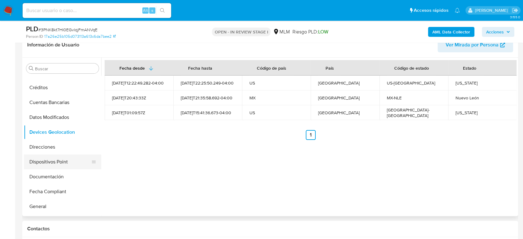
scroll to position [124, 0]
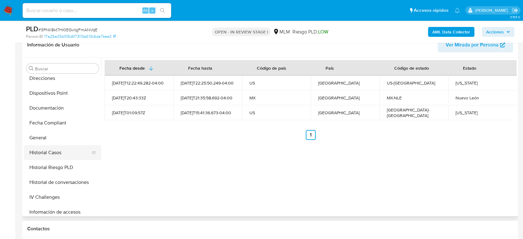
drag, startPoint x: 51, startPoint y: 152, endPoint x: 57, endPoint y: 156, distance: 7.4
click at [51, 152] on button "Historial Casos" at bounding box center [60, 152] width 72 height 15
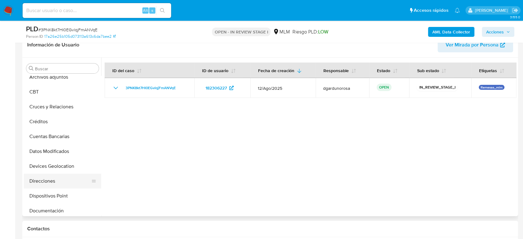
scroll to position [21, 0]
click at [62, 166] on button "Devices Geolocation" at bounding box center [60, 166] width 72 height 15
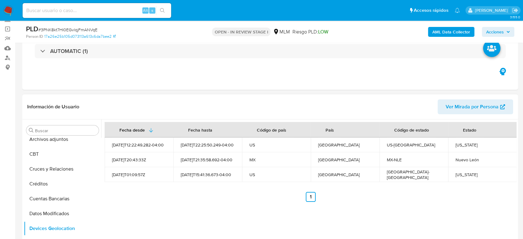
scroll to position [0, 0]
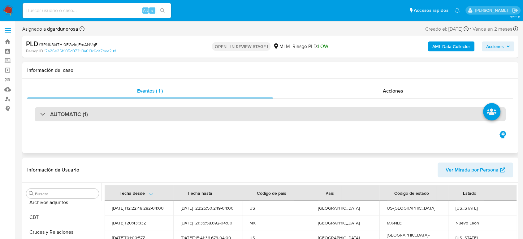
click at [105, 116] on div "AUTOMATIC (1)" at bounding box center [270, 114] width 471 height 14
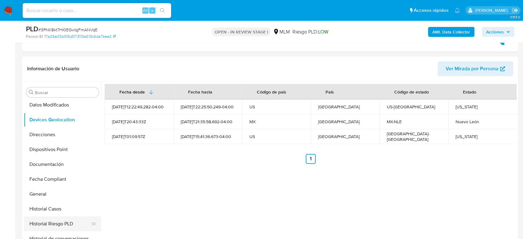
scroll to position [137, 0]
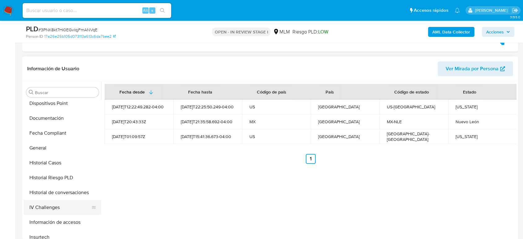
click at [64, 192] on button "Historial de conversaciones" at bounding box center [62, 192] width 77 height 15
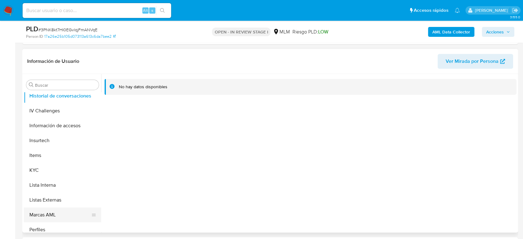
scroll to position [261, 0]
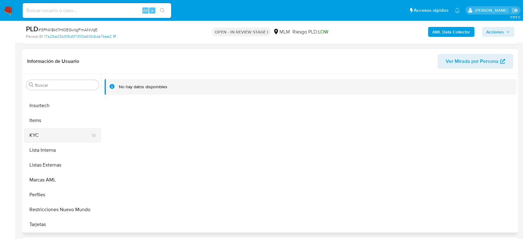
click at [54, 139] on button "KYC" at bounding box center [60, 135] width 72 height 15
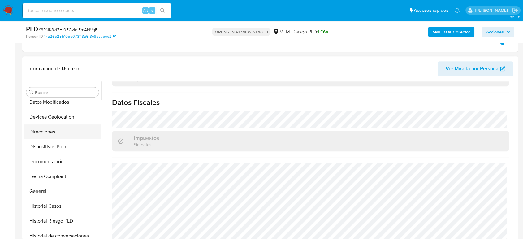
scroll to position [89, 0]
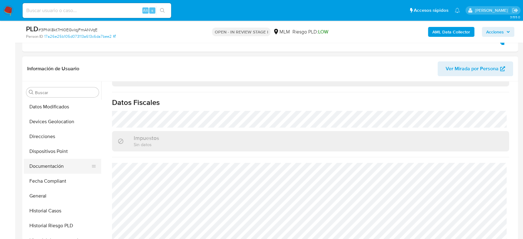
click at [52, 164] on button "Documentación" at bounding box center [60, 166] width 72 height 15
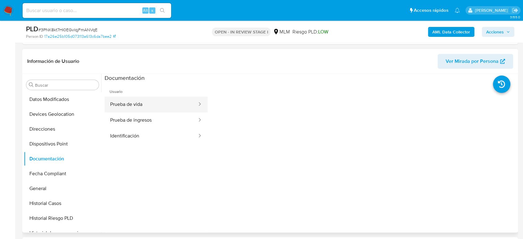
click at [152, 106] on button "Prueba de vida" at bounding box center [151, 104] width 93 height 16
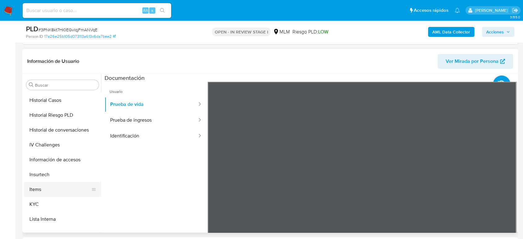
scroll to position [193, 0]
click at [51, 197] on button "KYC" at bounding box center [60, 203] width 72 height 15
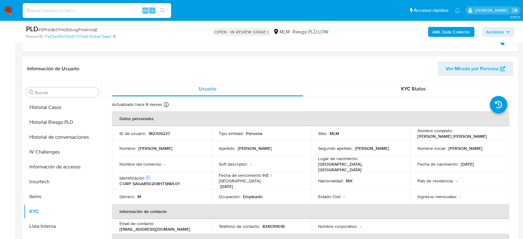
scroll to position [34, 0]
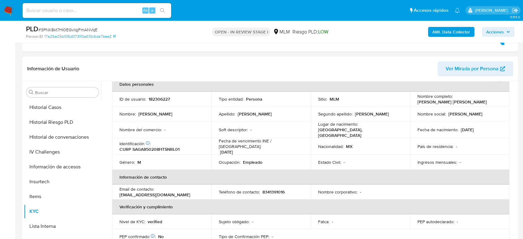
click at [274, 189] on p "8341391016" at bounding box center [273, 192] width 22 height 6
copy p "8341391016"
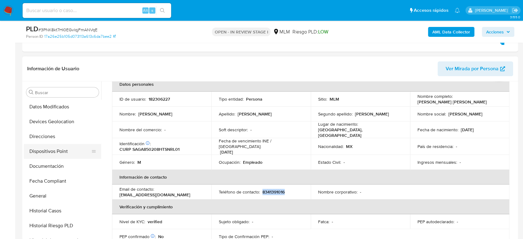
scroll to position [124, 0]
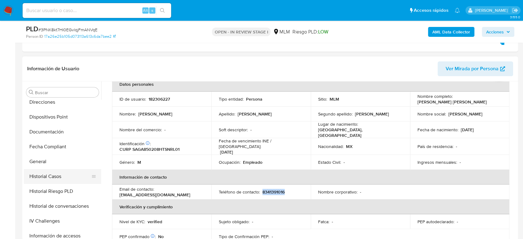
click at [53, 180] on button "Historial Casos" at bounding box center [60, 176] width 72 height 15
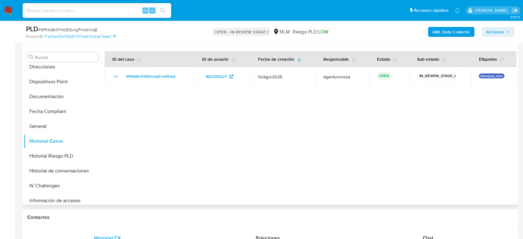
scroll to position [275, 0]
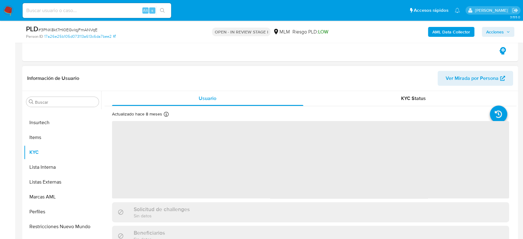
scroll to position [103, 0]
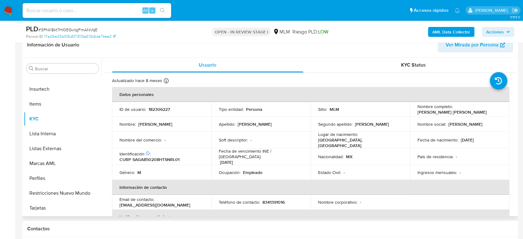
select select "10"
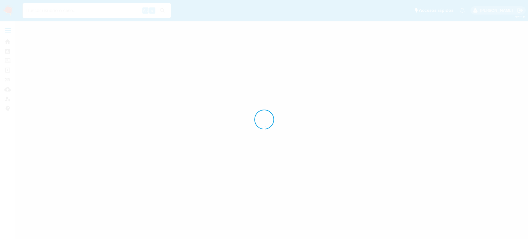
click at [101, 7] on div at bounding box center [264, 119] width 528 height 239
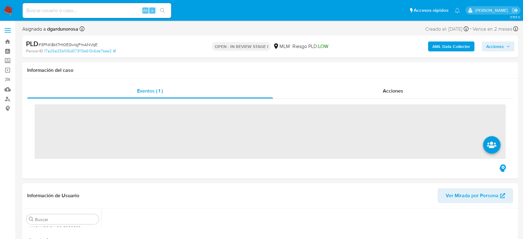
click at [104, 13] on input at bounding box center [97, 10] width 148 height 8
paste input "288220322"
type input "288220322"
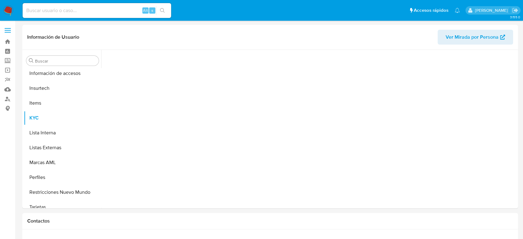
scroll to position [261, 0]
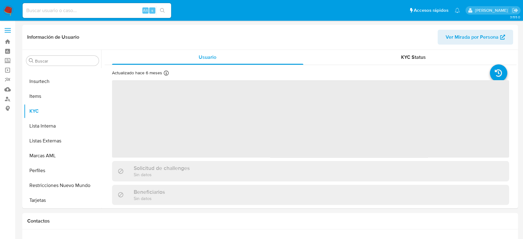
select select "10"
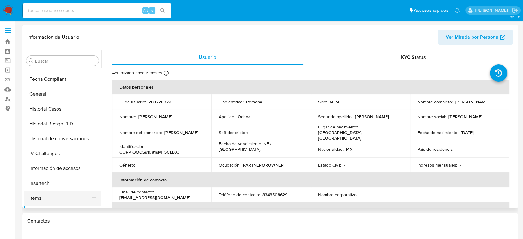
scroll to position [158, 0]
click at [63, 114] on button "Historial Casos" at bounding box center [60, 110] width 72 height 15
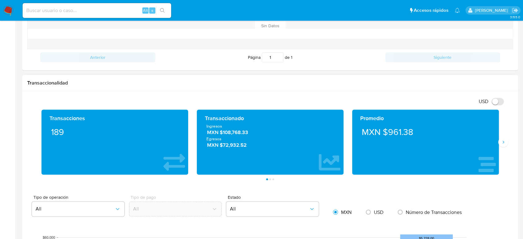
scroll to position [206, 0]
